Goal: Transaction & Acquisition: Purchase product/service

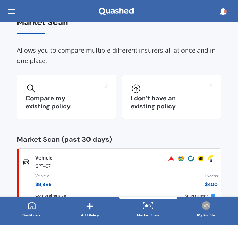
scroll to position [35, 0]
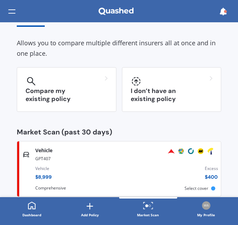
click at [71, 89] on h3 "Compare my existing policy" at bounding box center [66, 95] width 82 height 16
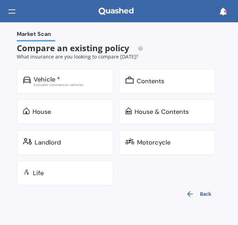
click at [58, 80] on div "Vehicle *" at bounding box center [46, 79] width 27 height 7
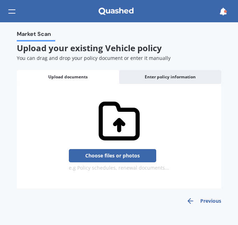
click at [204, 201] on button "Previous" at bounding box center [203, 201] width 35 height 8
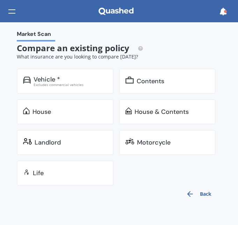
click at [204, 201] on button "Back" at bounding box center [198, 194] width 34 height 17
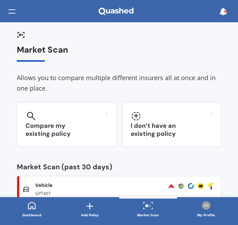
click at [158, 127] on h3 "I don’t have an existing policy" at bounding box center [171, 130] width 82 height 16
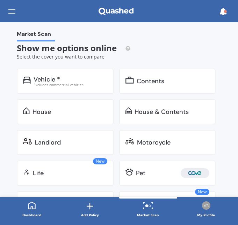
click at [39, 78] on div "Vehicle *" at bounding box center [46, 79] width 27 height 7
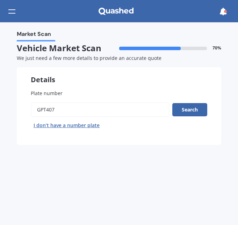
click at [188, 109] on button "Search" at bounding box center [189, 109] width 35 height 13
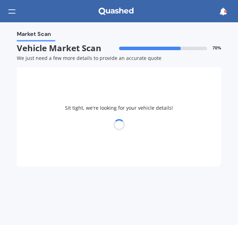
select select "HYUNDAI"
select select "ACCENT"
select select "20"
select select "07"
select select "1946"
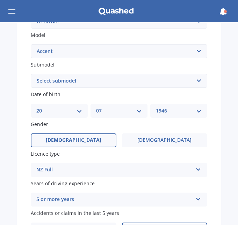
scroll to position [174, 0]
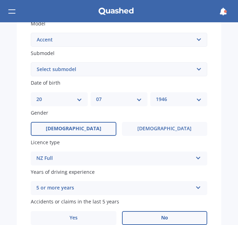
click at [78, 100] on select "DD 01 02 03 04 05 06 07 08 09 10 11 12 13 14 15 16 17 18 19 20 21 22 23 24 25 2…" at bounding box center [59, 100] width 46 height 8
click at [36, 96] on select "DD 01 02 03 04 05 06 07 08 09 10 11 12 13 14 15 16 17 18 19 20 21 22 23 24 25 2…" at bounding box center [59, 100] width 46 height 8
click at [77, 99] on select "DD 01 02 03 04 05 06 07 08 09 10 11 12 13 14 15 16 17 18 19 20 21 22 23 24 25 2…" at bounding box center [59, 100] width 46 height 8
select select "23"
click at [36, 96] on select "DD 01 02 03 04 05 06 07 08 09 10 11 12 13 14 15 16 17 18 19 20 21 22 23 24 25 2…" at bounding box center [59, 100] width 46 height 8
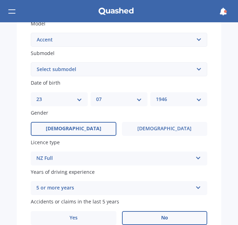
click at [119, 99] on select "MM 01 02 03 04 05 06 07 08 09 10 11 12" at bounding box center [119, 100] width 46 height 8
select select "02"
click at [96, 96] on select "MM 01 02 03 04 05 06 07 08 09 10 11 12" at bounding box center [119, 100] width 46 height 8
click at [180, 99] on select "YYYY 2025 2024 2023 2022 2021 2020 2019 2018 2017 2016 2015 2014 2013 2012 2011…" at bounding box center [179, 100] width 46 height 8
select select "2005"
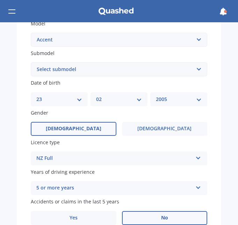
click at [156, 96] on select "YYYY 2025 2024 2023 2022 2021 2020 2019 2018 2017 2016 2015 2014 2013 2012 2011…" at bounding box center [179, 100] width 46 height 8
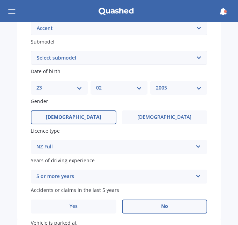
scroll to position [256, 0]
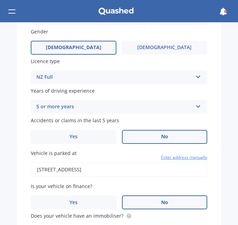
click at [88, 136] on label "Yes" at bounding box center [73, 137] width 85 height 14
click at [0, 0] on input "Yes" at bounding box center [0, 0] width 0 height 0
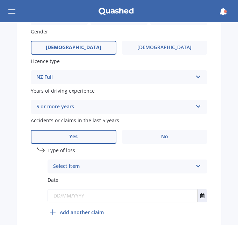
click at [163, 166] on div "Select item" at bounding box center [122, 167] width 139 height 8
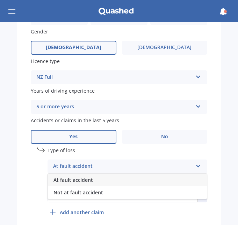
click at [83, 179] on span "At fault accident" at bounding box center [72, 180] width 39 height 7
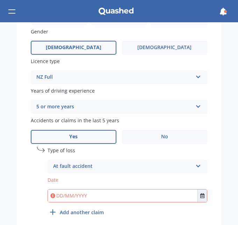
click at [157, 197] on input "date" at bounding box center [126, 195] width 159 height 13
type input "[DATE]"
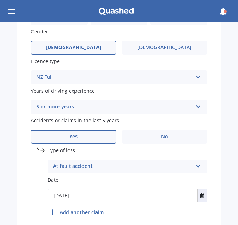
type input "[DATE]"
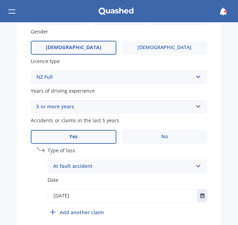
type input "[DATE]"
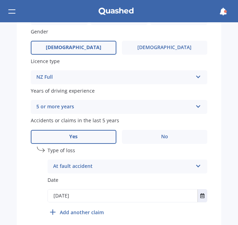
type input "[DATE]"
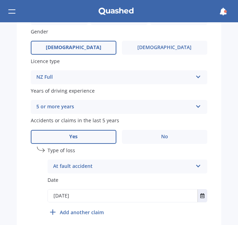
type input "[DATE]"
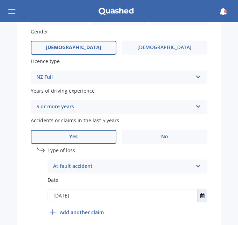
type input "[DATE]"
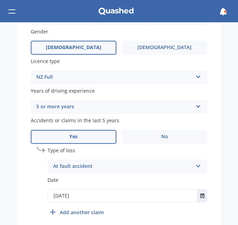
type input "[DATE]"
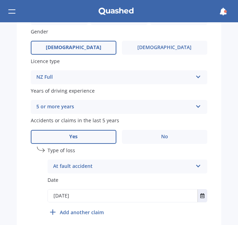
type input "[DATE]"
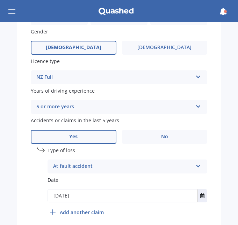
type input "[DATE]"
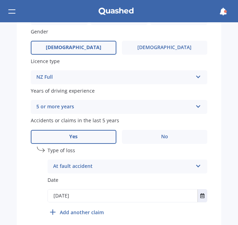
type input "[DATE]"
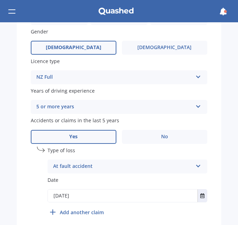
type input "[DATE]"
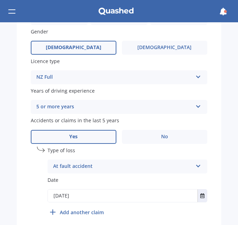
type input "[DATE]"
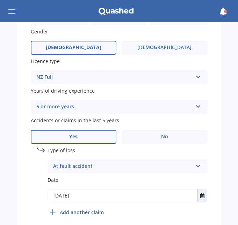
type input "[DATE]"
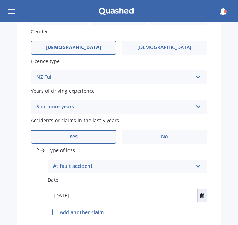
type input "[DATE]"
click at [66, 197] on input "[DATE]" at bounding box center [126, 195] width 159 height 13
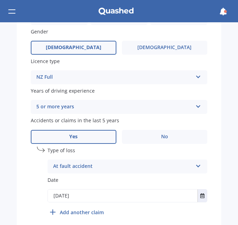
type input "[DATE]"
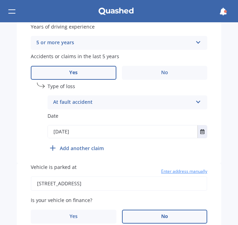
scroll to position [349, 0]
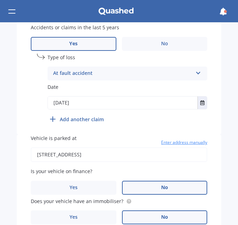
click at [161, 188] on span "No" at bounding box center [164, 188] width 7 height 6
click at [0, 0] on input "No" at bounding box center [0, 0] width 0 height 0
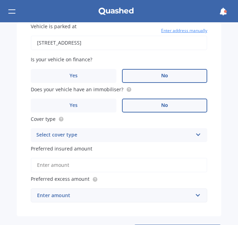
scroll to position [465, 0]
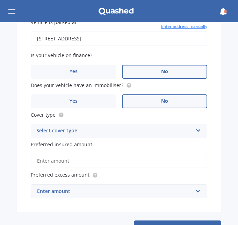
click at [177, 131] on div "Select cover type" at bounding box center [114, 131] width 156 height 8
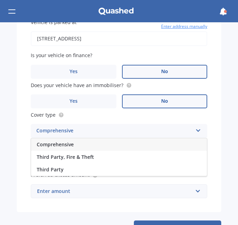
click at [62, 143] on span "Comprehensive" at bounding box center [55, 144] width 37 height 7
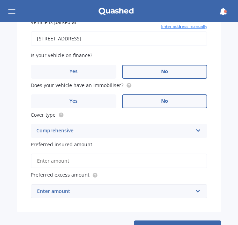
click at [103, 162] on input "Preferred insured amount" at bounding box center [119, 161] width 176 height 15
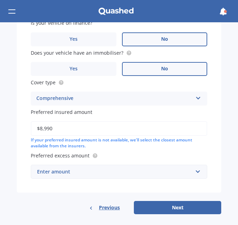
scroll to position [500, 0]
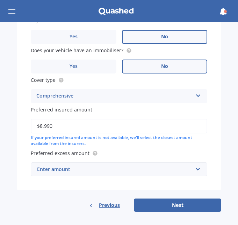
type input "$8,990"
click at [102, 171] on div "Enter amount" at bounding box center [114, 170] width 155 height 8
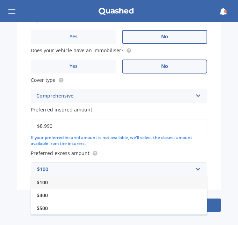
click at [47, 196] on span "$400" at bounding box center [42, 195] width 11 height 7
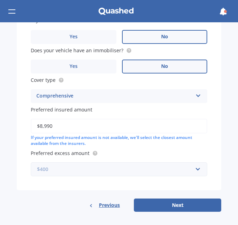
scroll to position [500, 0]
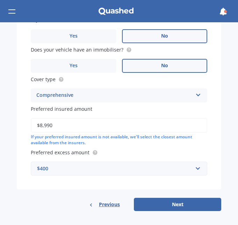
click at [174, 204] on button "Next" at bounding box center [177, 204] width 87 height 13
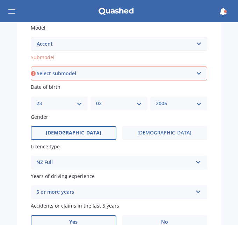
scroll to position [155, 0]
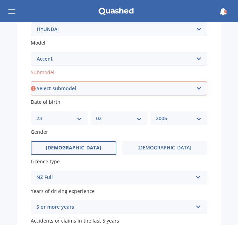
click at [108, 87] on select "Select submodel (All) Diesel" at bounding box center [119, 89] width 176 height 14
select select "(ALL)"
click at [31, 82] on select "Select submodel (All) Diesel" at bounding box center [119, 89] width 176 height 14
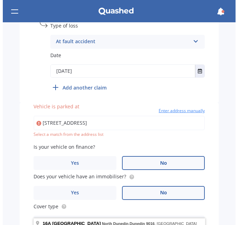
scroll to position [380, 0]
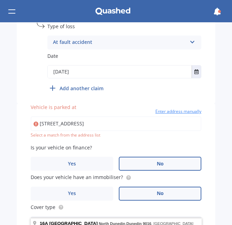
click at [163, 124] on input "[STREET_ADDRESS]" at bounding box center [116, 123] width 171 height 15
click at [62, 121] on input "[STREET_ADDRESS]" at bounding box center [116, 123] width 171 height 15
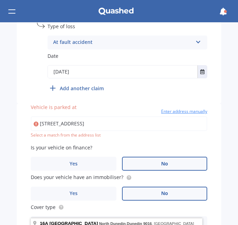
click at [35, 123] on icon at bounding box center [35, 124] width 5 height 7
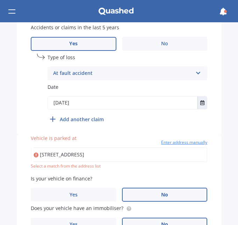
scroll to position [360, 0]
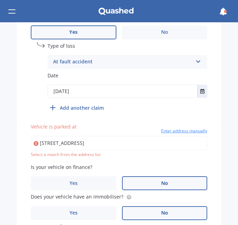
click at [56, 128] on span "Vehicle is parked at" at bounding box center [54, 126] width 46 height 7
click at [56, 136] on input "[STREET_ADDRESS]" at bounding box center [119, 143] width 176 height 15
type input "[STREET_ADDRESS]"
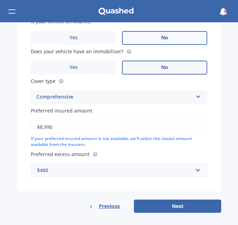
scroll to position [500, 0]
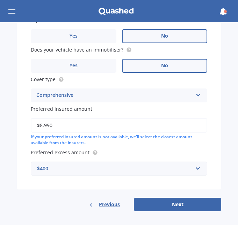
click at [170, 201] on button "Next" at bounding box center [177, 204] width 87 height 13
select select "23"
select select "02"
select select "2005"
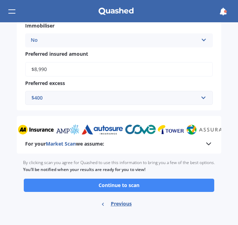
scroll to position [334, 0]
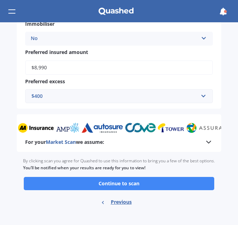
click at [123, 184] on button "Continue to scan" at bounding box center [119, 183] width 190 height 13
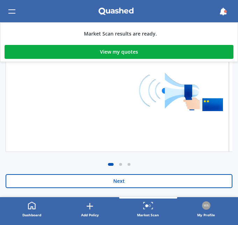
scroll to position [208, 0]
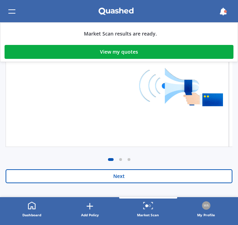
click at [115, 176] on button "Next" at bounding box center [119, 176] width 226 height 14
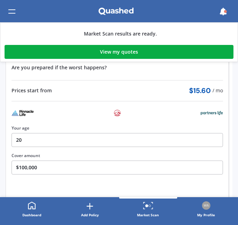
scroll to position [105, 0]
click at [21, 141] on button "20" at bounding box center [117, 140] width 211 height 14
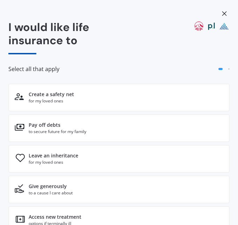
scroll to position [0, 0]
click at [64, 101] on div "for my loved ones" at bounding box center [51, 101] width 45 height 6
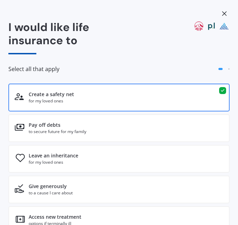
click at [93, 126] on div "Pay off debts to secure future for my family" at bounding box center [118, 128] width 221 height 28
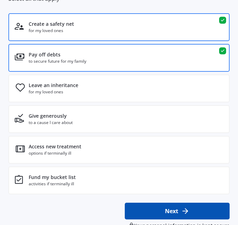
scroll to position [81, 0]
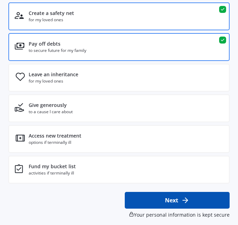
click at [157, 203] on button "Next" at bounding box center [177, 200] width 105 height 17
select select "23"
select select "02"
select select "2005"
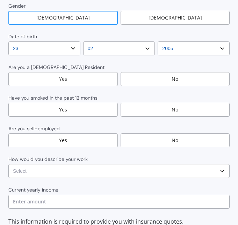
click at [162, 103] on div "No" at bounding box center [174, 110] width 109 height 14
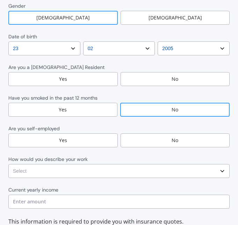
click at [172, 134] on div "No" at bounding box center [174, 141] width 109 height 14
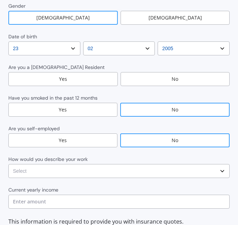
click at [184, 164] on select "Select No manual work e.g. lawyer, consultant, engineer Light manual work [PERS…" at bounding box center [118, 171] width 221 height 14
select select "Working less than 20 hours a week or unemployed"
click at [8, 164] on select "Select No manual work e.g. lawyer, consultant, engineer Light manual work [PERS…" at bounding box center [118, 171] width 221 height 14
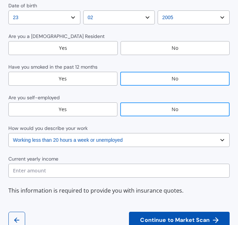
scroll to position [116, 0]
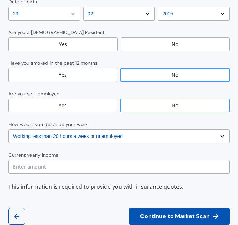
click at [17, 212] on icon "button" at bounding box center [17, 216] width 8 height 8
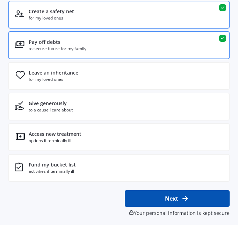
scroll to position [83, 0]
click at [43, 39] on div "Pay off debts" at bounding box center [45, 42] width 32 height 7
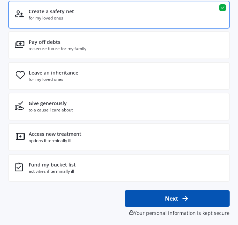
click at [63, 16] on div "for my loved ones" at bounding box center [51, 18] width 45 height 6
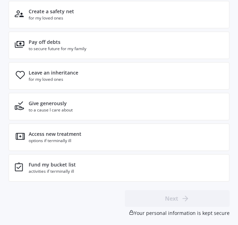
click at [74, 18] on div "Create a safety net for my loved ones" at bounding box center [118, 15] width 221 height 28
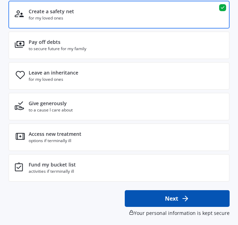
click at [74, 78] on div "for my loved ones" at bounding box center [54, 79] width 50 height 6
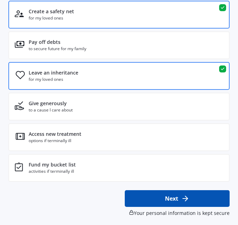
click at [173, 198] on button "Next" at bounding box center [177, 198] width 105 height 17
select select "23"
select select "02"
select select "2005"
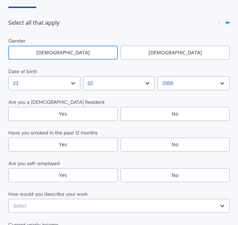
scroll to position [58, 0]
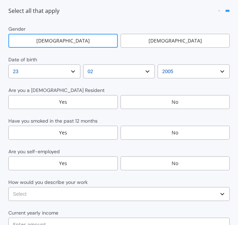
click at [104, 95] on div "Yes" at bounding box center [62, 102] width 109 height 14
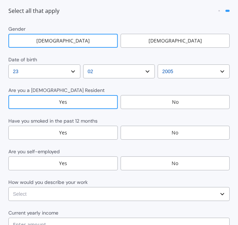
click at [156, 126] on div "No" at bounding box center [174, 133] width 109 height 14
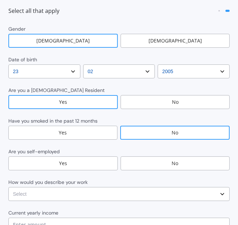
click at [156, 157] on div "No" at bounding box center [174, 164] width 109 height 14
click at [161, 187] on select "Select No manual work e.g. lawyer, consultant, engineer Light manual work [PERS…" at bounding box center [118, 194] width 221 height 14
select select "Working less than 20 hours a week or unemployed"
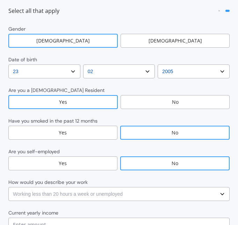
click at [8, 187] on select "Select No manual work e.g. lawyer, consultant, engineer Light manual work [PERS…" at bounding box center [118, 194] width 221 height 14
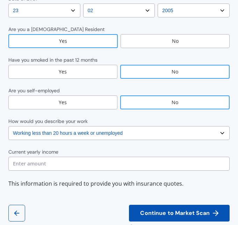
scroll to position [121, 0]
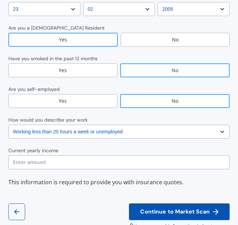
click at [168, 209] on span "Continue to Market Scan" at bounding box center [174, 212] width 72 height 7
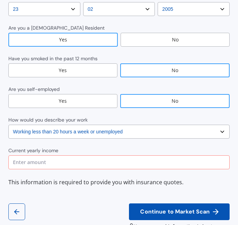
click at [98, 156] on input "text" at bounding box center [118, 163] width 221 height 14
type input "$0"
click at [172, 209] on span "Continue to Market Scan" at bounding box center [174, 212] width 72 height 7
click at [59, 156] on input "$0" at bounding box center [118, 163] width 221 height 14
click at [14, 208] on icon "button" at bounding box center [17, 212] width 8 height 8
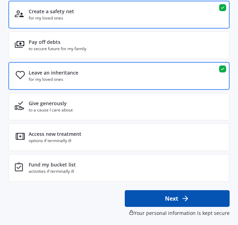
scroll to position [83, 0]
click at [14, 202] on div "Next Your personal information is kept secure" at bounding box center [118, 203] width 221 height 27
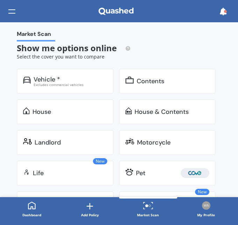
click at [53, 78] on div "Vehicle *" at bounding box center [46, 79] width 27 height 7
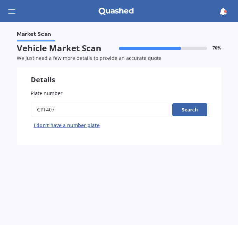
click at [192, 110] on button "Search" at bounding box center [189, 109] width 35 height 13
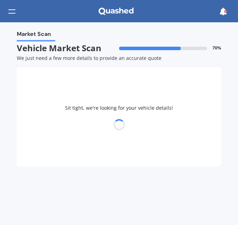
select select "HYUNDAI"
select select "ACCENT"
select select "23"
select select "02"
select select "2005"
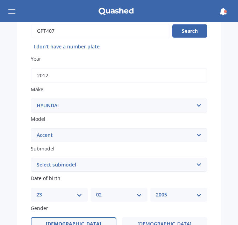
scroll to position [81, 0]
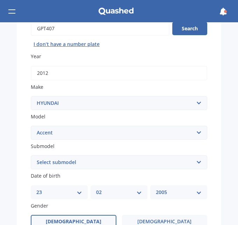
click at [193, 162] on select "Select submodel (All) Diesel" at bounding box center [119, 163] width 176 height 14
select select "(ALL)"
click at [31, 156] on select "Select submodel (All) Diesel" at bounding box center [119, 163] width 176 height 14
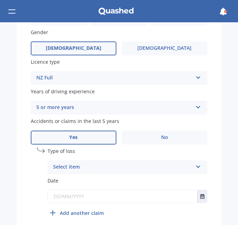
scroll to position [256, 0]
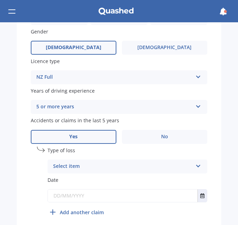
click at [145, 168] on div "Select item" at bounding box center [122, 167] width 139 height 8
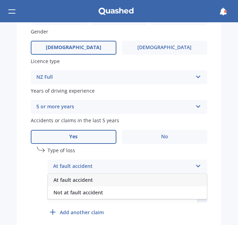
click at [135, 182] on div "At fault accident" at bounding box center [127, 180] width 159 height 13
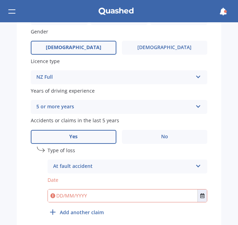
click at [59, 197] on input "date" at bounding box center [126, 195] width 159 height 13
type input "[DATE]"
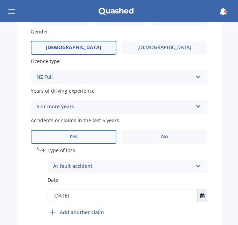
type input "[DATE]"
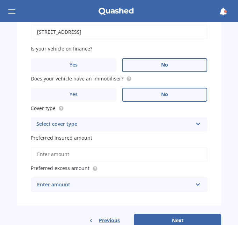
scroll to position [477, 0]
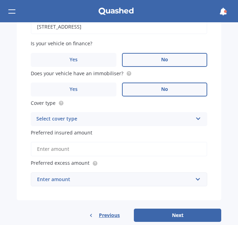
click at [150, 117] on div "Select cover type" at bounding box center [114, 119] width 156 height 8
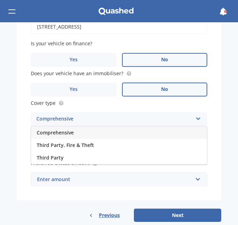
click at [66, 133] on span "Comprehensive" at bounding box center [55, 132] width 37 height 7
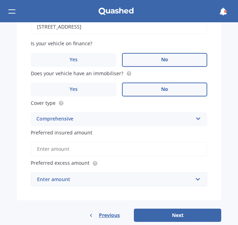
click at [134, 152] on input "Preferred insured amount" at bounding box center [119, 149] width 176 height 15
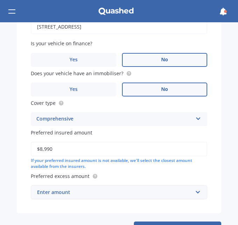
type input "$8,990"
click at [150, 190] on div "Enter amount" at bounding box center [114, 193] width 155 height 8
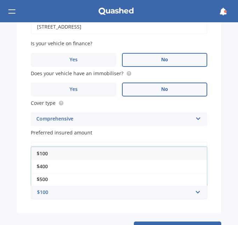
click at [55, 178] on div "$500" at bounding box center [118, 179] width 175 height 13
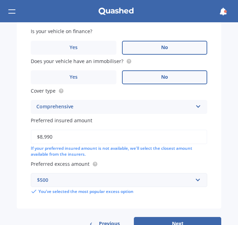
scroll to position [508, 0]
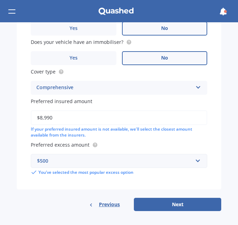
click at [170, 204] on button "Next" at bounding box center [177, 204] width 87 height 13
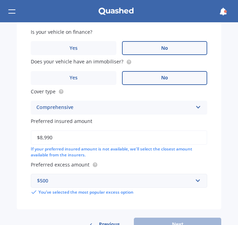
scroll to position [461, 0]
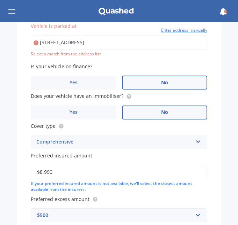
type input "[STREET_ADDRESS]"
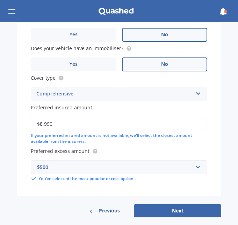
scroll to position [508, 0]
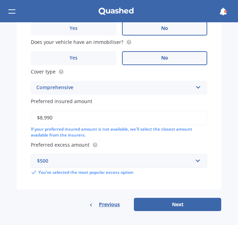
click at [177, 204] on button "Next" at bounding box center [177, 204] width 87 height 13
select select "23"
select select "02"
select select "2005"
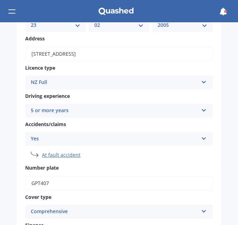
scroll to position [116, 0]
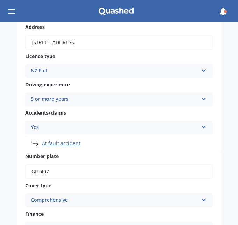
click at [63, 144] on li "At fault accident" at bounding box center [127, 143] width 171 height 7
select select "HYUNDAI"
select select "ACCENT"
select select "(ALL)"
select select "23"
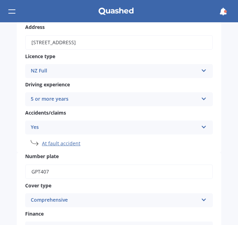
select select "02"
select select "2005"
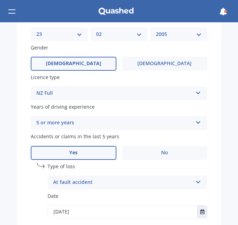
scroll to position [244, 0]
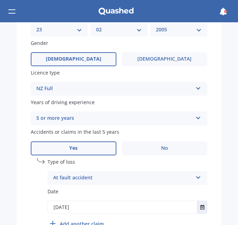
click at [155, 178] on div "At fault accident" at bounding box center [122, 178] width 139 height 8
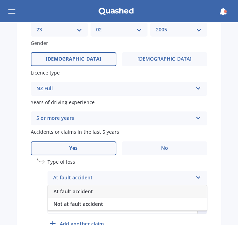
click at [86, 204] on span "Not at fault accident" at bounding box center [78, 204] width 50 height 7
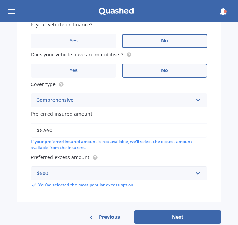
scroll to position [508, 0]
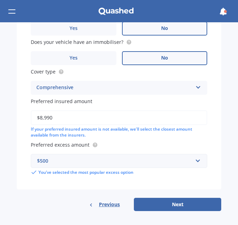
click at [185, 206] on button "Next" at bounding box center [177, 204] width 87 height 13
select select "23"
select select "02"
select select "2005"
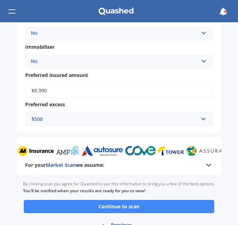
scroll to position [314, 0]
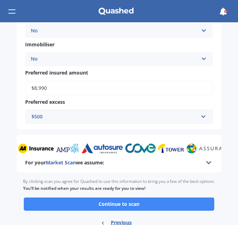
click at [127, 204] on button "Continue to scan" at bounding box center [119, 204] width 190 height 13
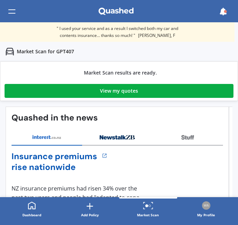
click at [114, 91] on div "View my quotes" at bounding box center [119, 91] width 38 height 14
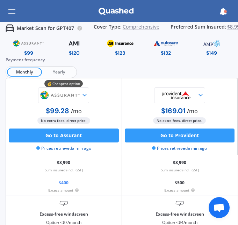
click at [229, 50] on div "$149" at bounding box center [211, 46] width 46 height 19
